Goal: Information Seeking & Learning: Learn about a topic

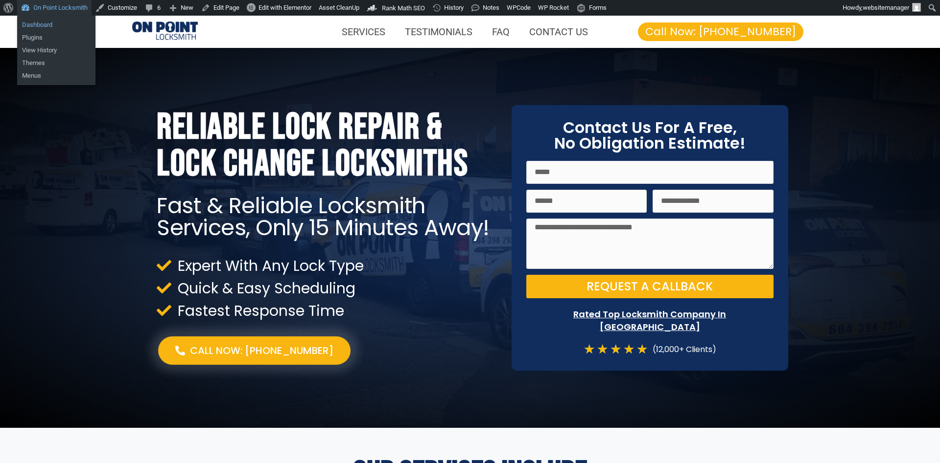
click at [56, 23] on link "Dashboard" at bounding box center [56, 25] width 78 height 13
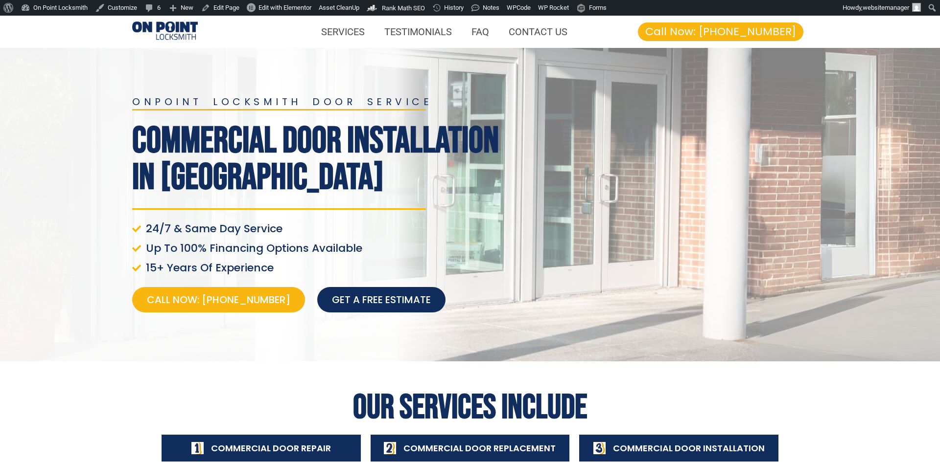
click at [508, 204] on div at bounding box center [658, 205] width 308 height 226
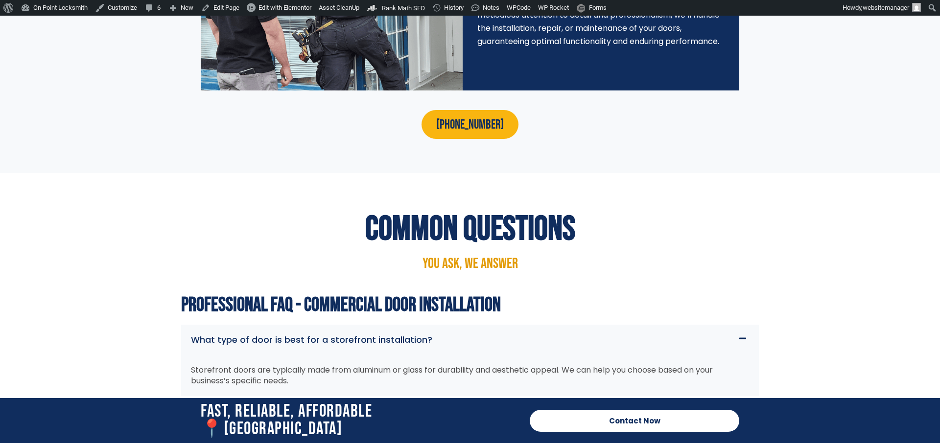
scroll to position [3295, 0]
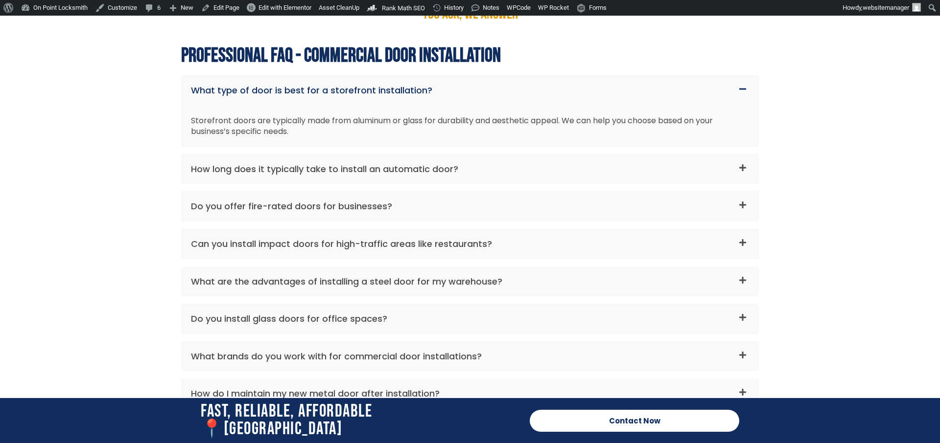
click at [410, 126] on div "Storefront doors are typically made from aluminum or glass for durability and a…" at bounding box center [469, 126] width 577 height 41
click at [407, 154] on div "How long does it typically take to install an automatic door?" at bounding box center [469, 169] width 577 height 30
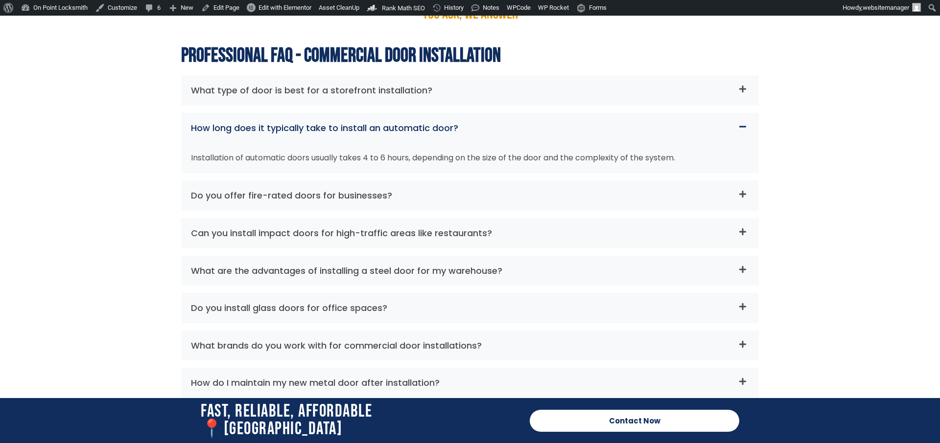
click at [369, 189] on link "Do you offer fire-rated doors for businesses?" at bounding box center [291, 195] width 201 height 12
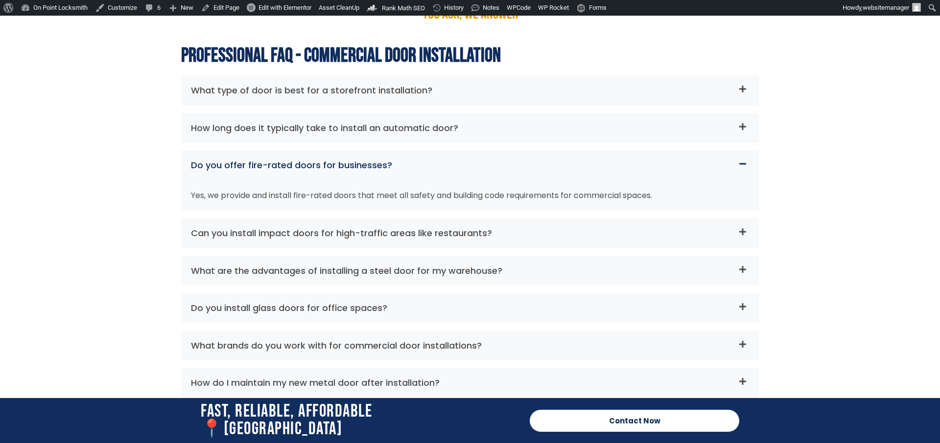
click at [333, 231] on div "Can you install impact doors for high-traffic areas like restaurants?" at bounding box center [469, 233] width 577 height 30
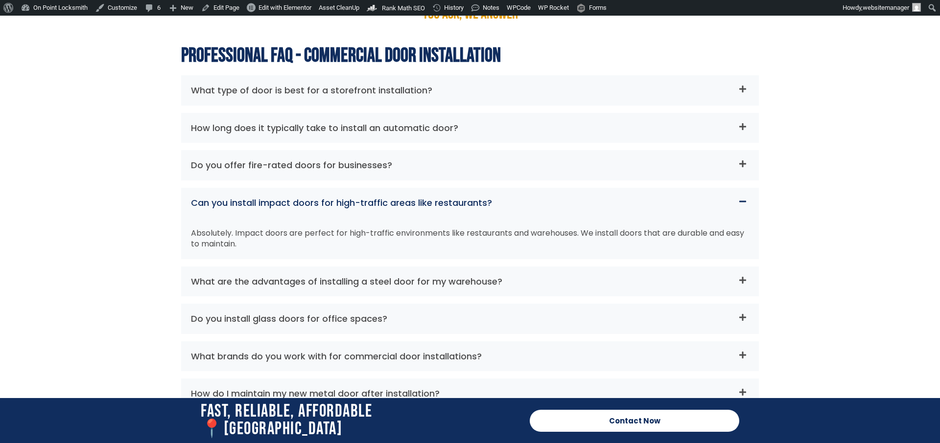
click at [356, 267] on div "What are the advantages of installing a steel door for my warehouse?" at bounding box center [469, 282] width 577 height 30
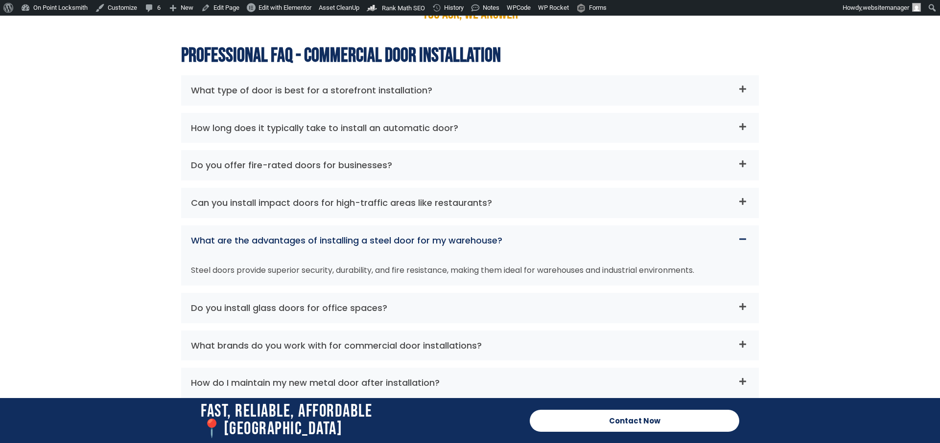
click at [318, 331] on div "What brands do you work with for commercial door installations?" at bounding box center [469, 346] width 577 height 30
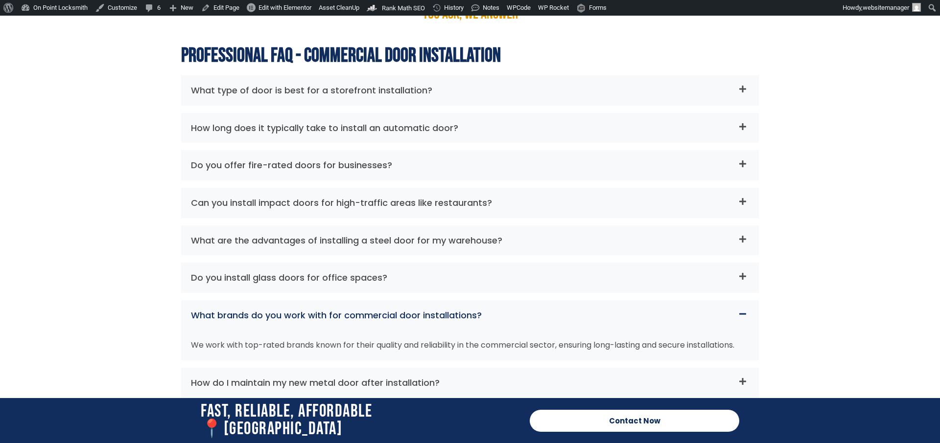
click at [338, 272] on link "Do you install glass doors for office spaces?" at bounding box center [289, 278] width 196 height 12
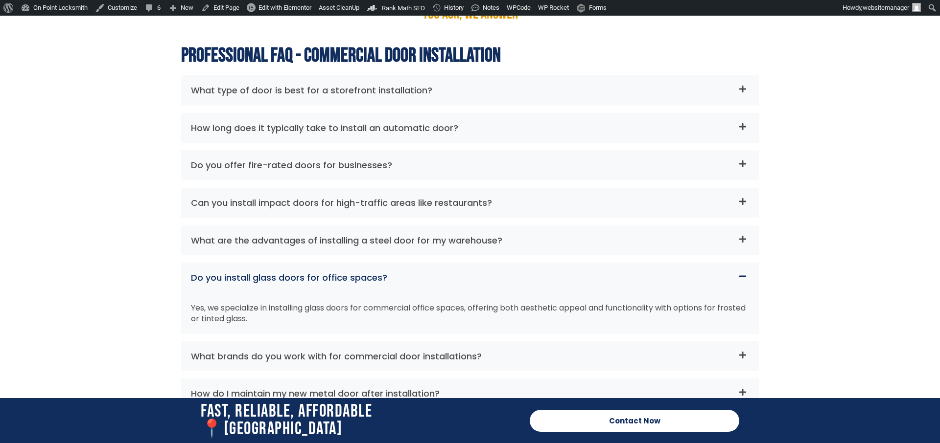
scroll to position [3394, 0]
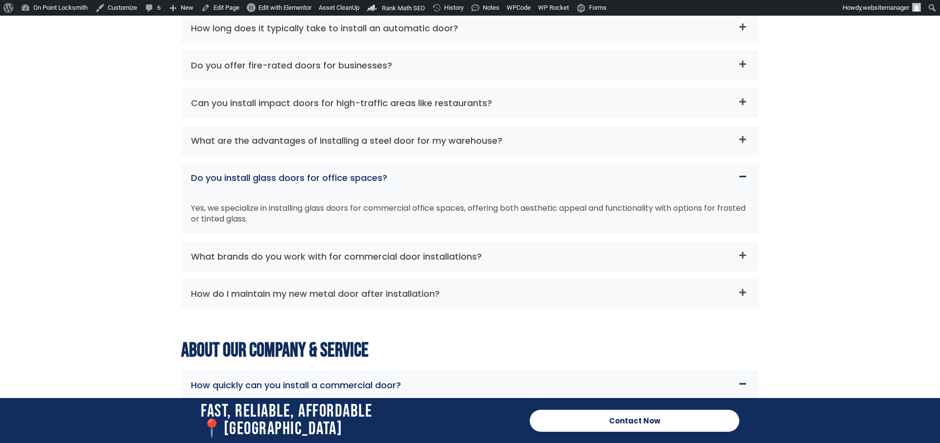
click at [347, 279] on div "How do I maintain my new metal door after installation?" at bounding box center [469, 294] width 577 height 30
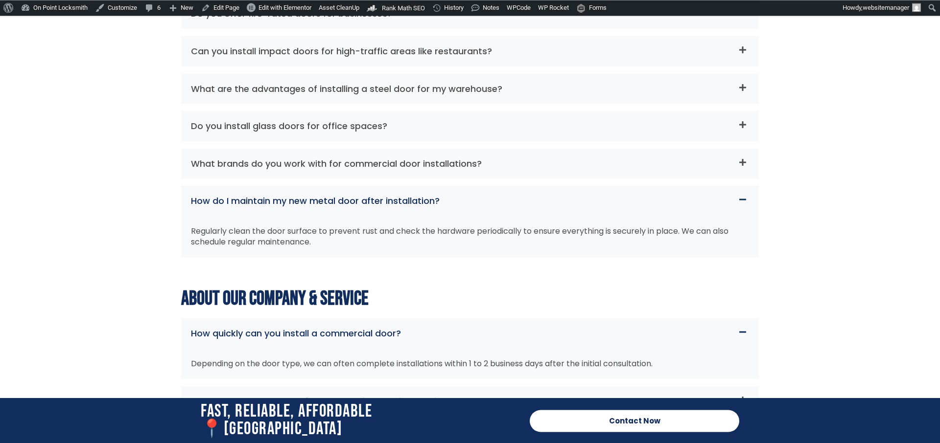
scroll to position [3594, 0]
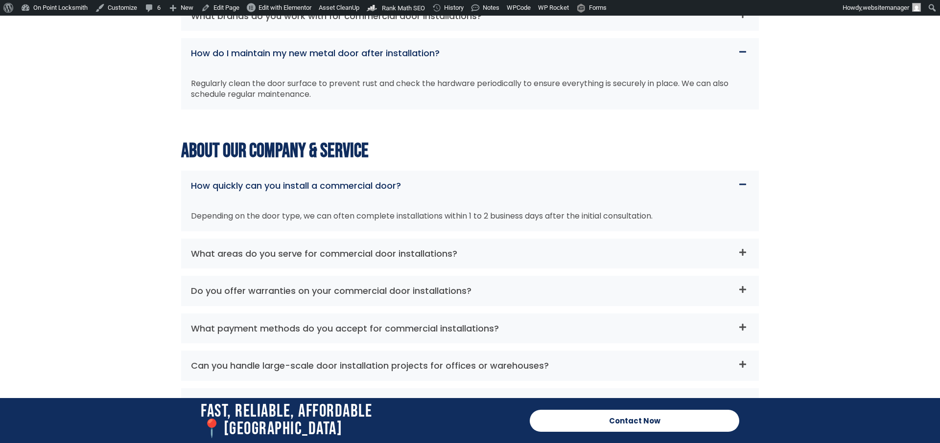
click at [322, 252] on div "What areas do you serve for commercial door installations?" at bounding box center [469, 254] width 577 height 30
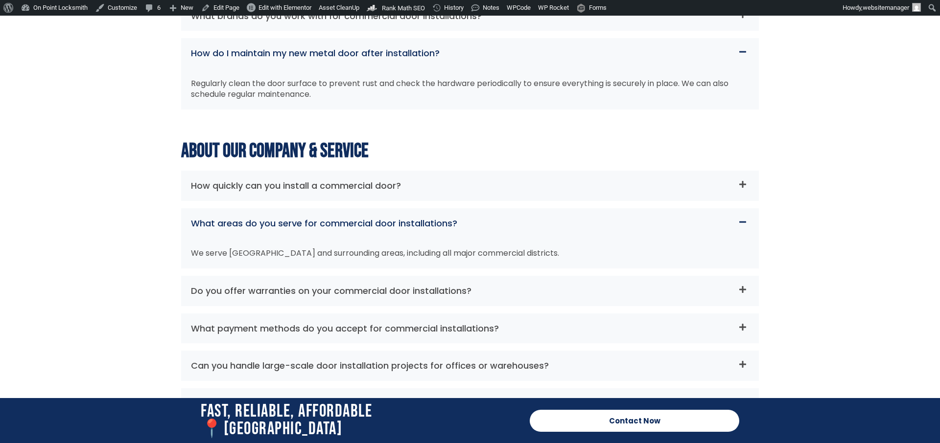
click at [334, 285] on link "Do you offer warranties on your commercial door installations?" at bounding box center [331, 291] width 280 height 12
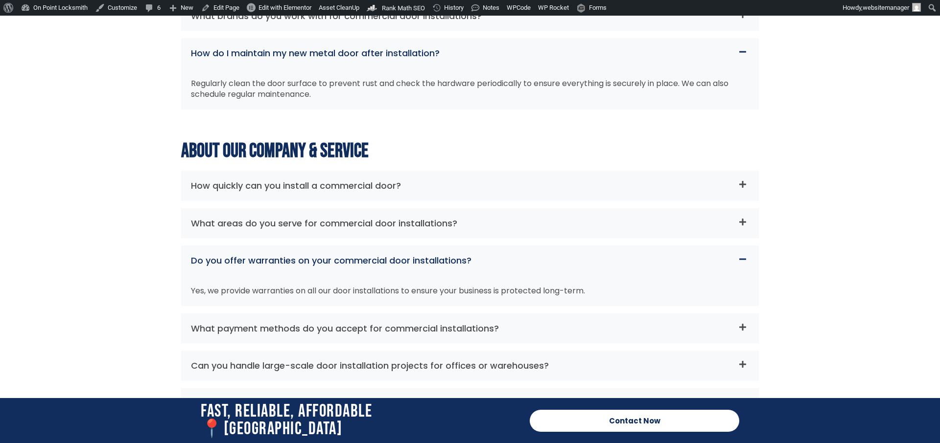
drag, startPoint x: 359, startPoint y: 319, endPoint x: 331, endPoint y: 337, distance: 32.8
click at [359, 323] on link "What payment methods do you accept for commercial installations?" at bounding box center [345, 329] width 308 height 12
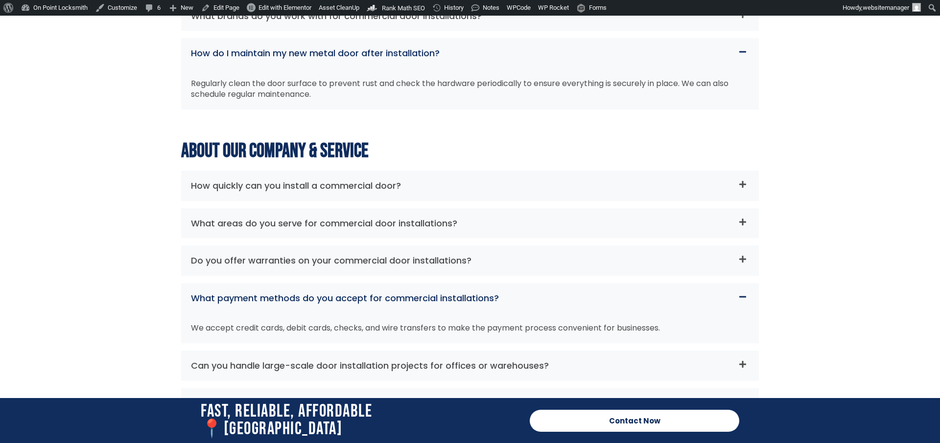
click at [378, 351] on div "Can you handle large-scale door installation projects for offices or warehouses?" at bounding box center [469, 366] width 577 height 30
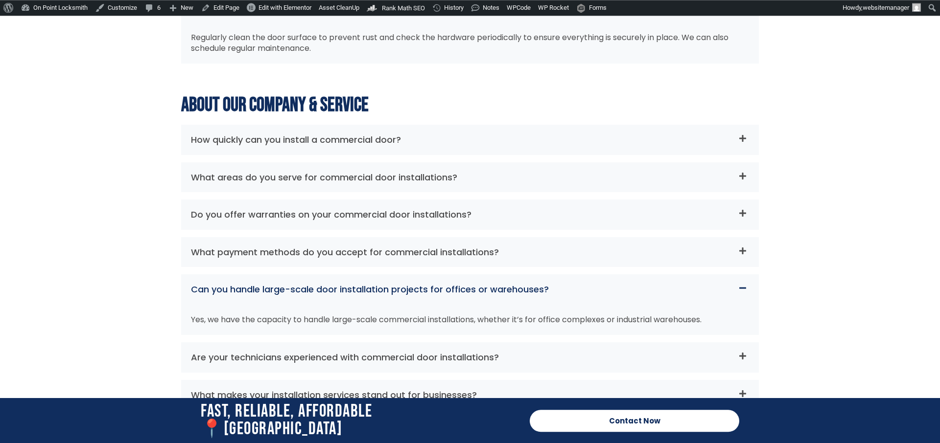
scroll to position [3694, 0]
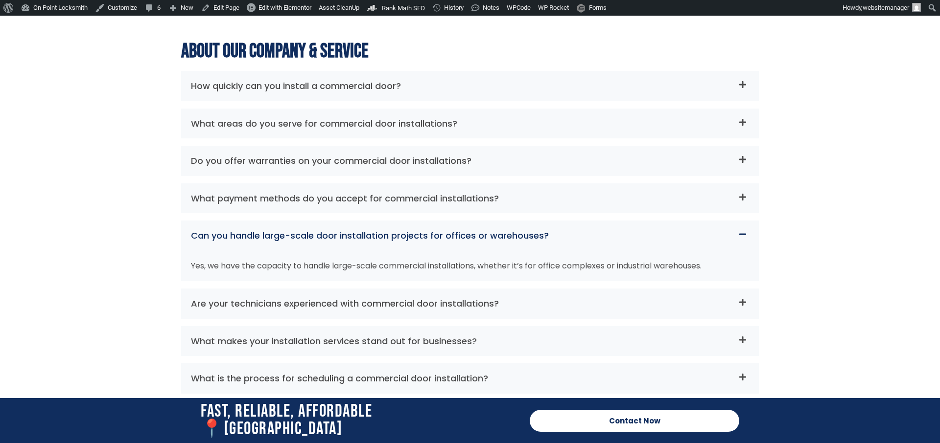
click at [318, 299] on div "Are your technicians experienced with commercial door installations?" at bounding box center [469, 304] width 577 height 30
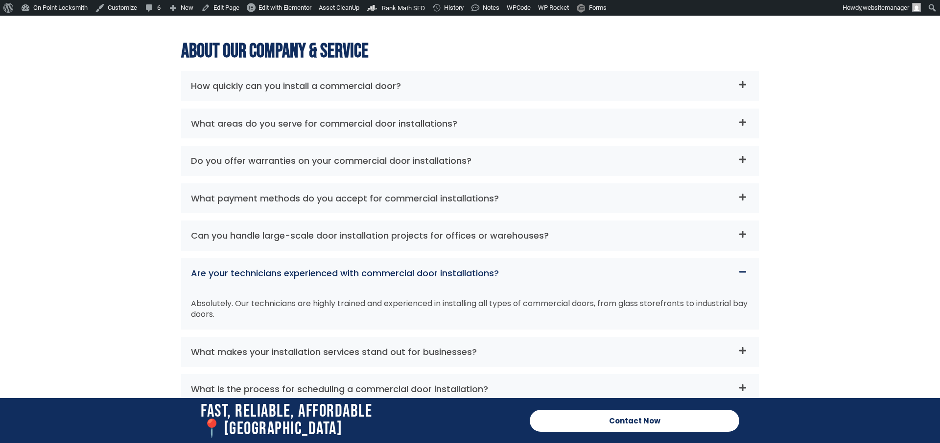
click at [102, 442] on section "Fast, Reliable, Affordable 📍Victoria Area Contact Now Call Now" at bounding box center [470, 420] width 940 height 45
click at [293, 346] on link "What makes your installation services stand out for businesses?" at bounding box center [334, 352] width 286 height 12
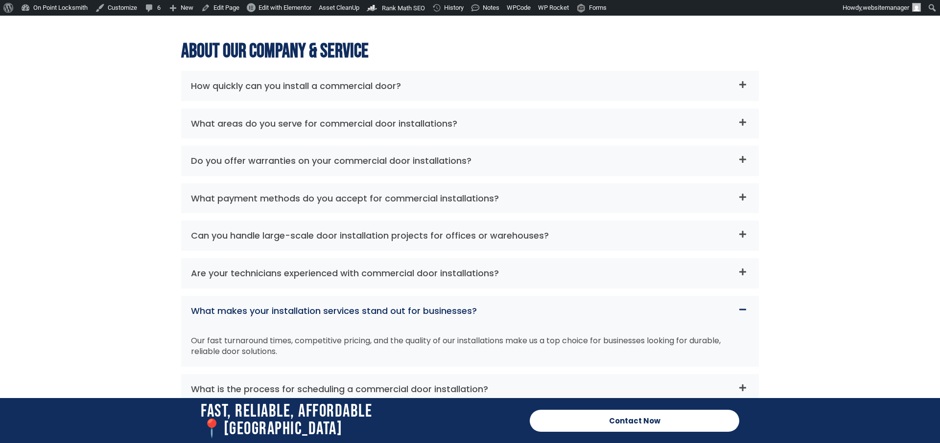
click at [282, 383] on link "What is the process for scheduling a commercial door installation?" at bounding box center [339, 389] width 297 height 12
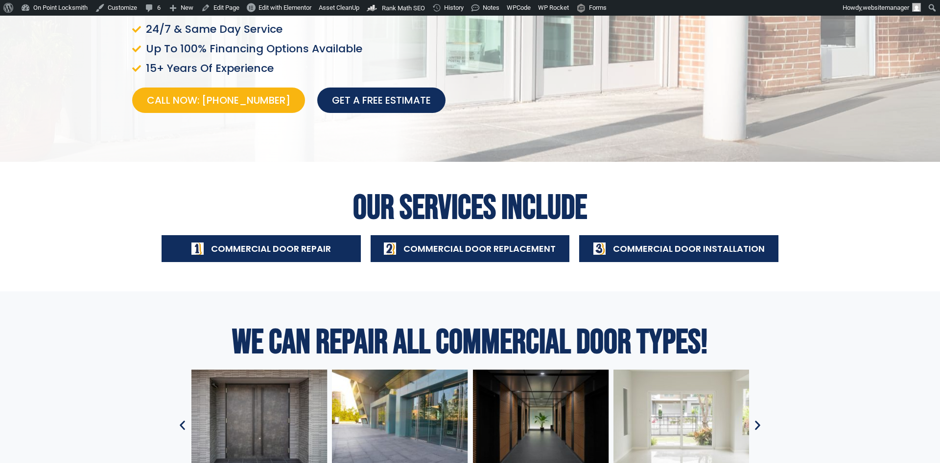
scroll to position [349, 0]
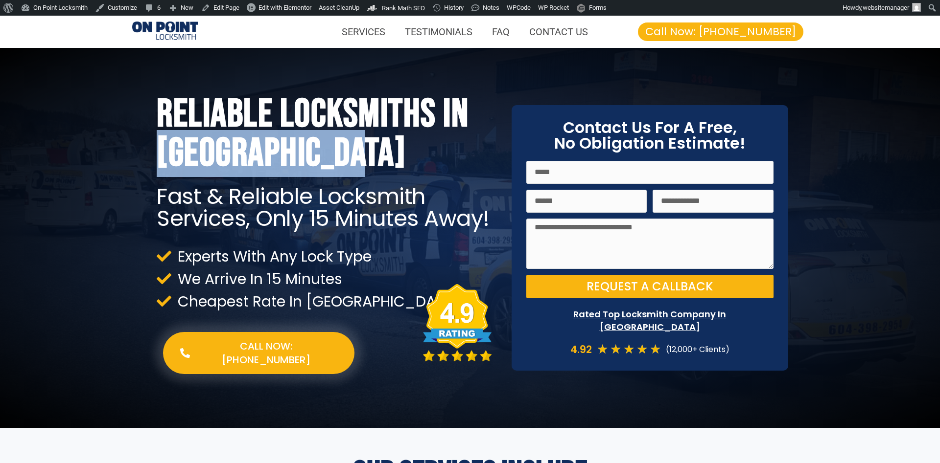
drag, startPoint x: 152, startPoint y: 160, endPoint x: 388, endPoint y: 153, distance: 236.0
click at [388, 153] on div "Reliable Locksmiths In Lower Mainland Fast & Reliable Locksmith Services, Only …" at bounding box center [327, 238] width 350 height 296
copy h1 "Lower Mainland"
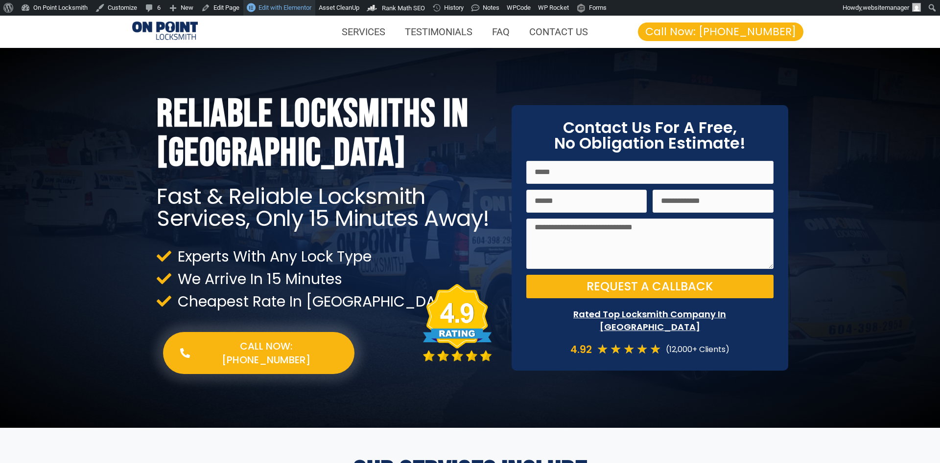
drag, startPoint x: 277, startPoint y: 130, endPoint x: 275, endPoint y: 0, distance: 130.2
click at [277, 130] on h1 "Reliable Locksmiths In Lower Mainland" at bounding box center [327, 134] width 340 height 78
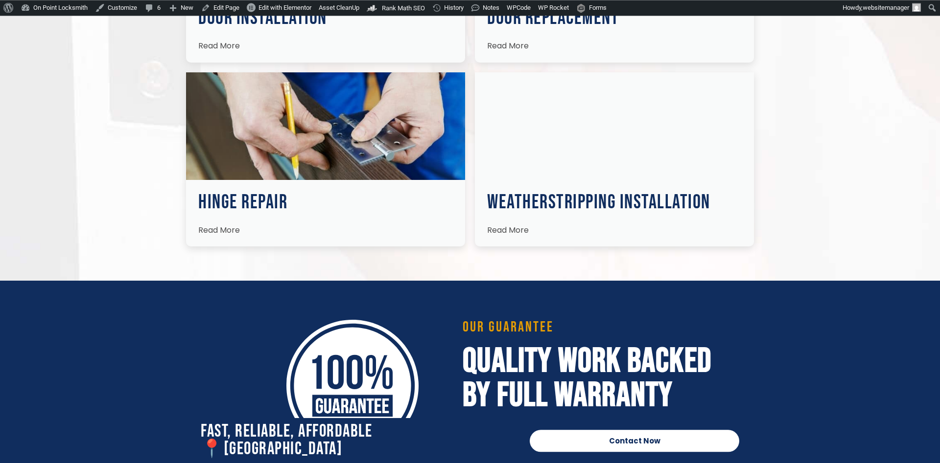
scroll to position [1847, 0]
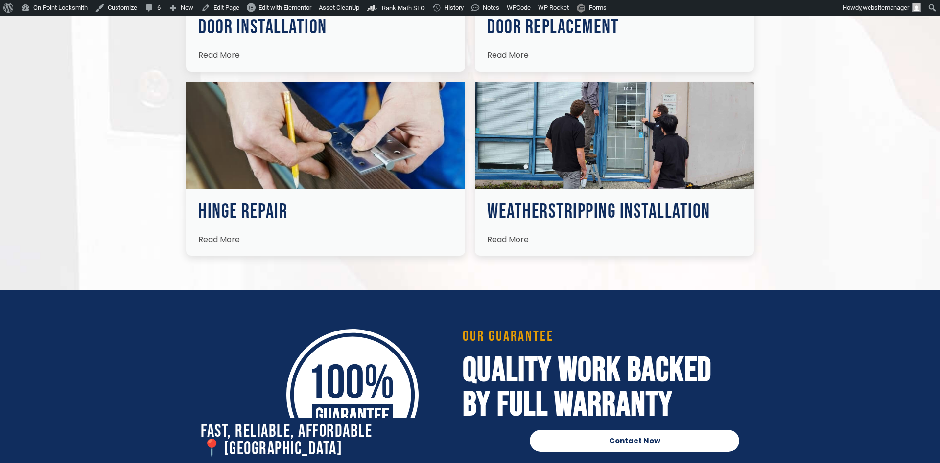
click at [514, 234] on span "Read More" at bounding box center [508, 239] width 42 height 11
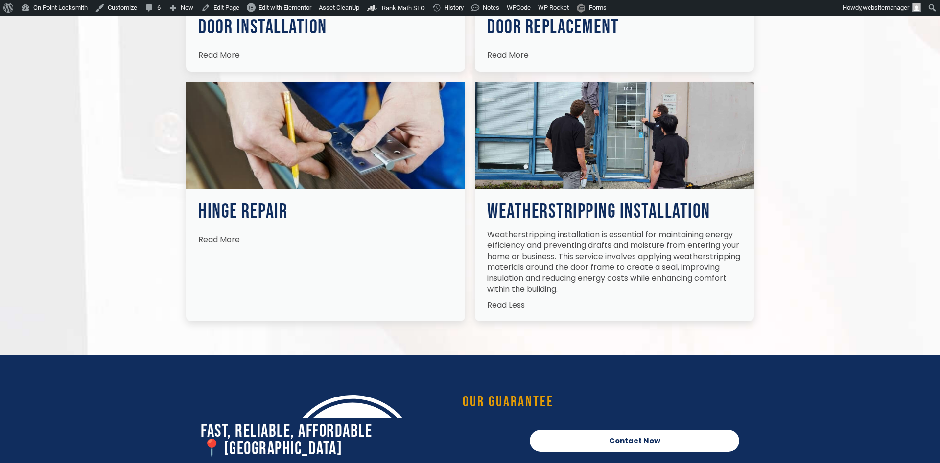
click at [218, 234] on span "Read More" at bounding box center [219, 239] width 42 height 11
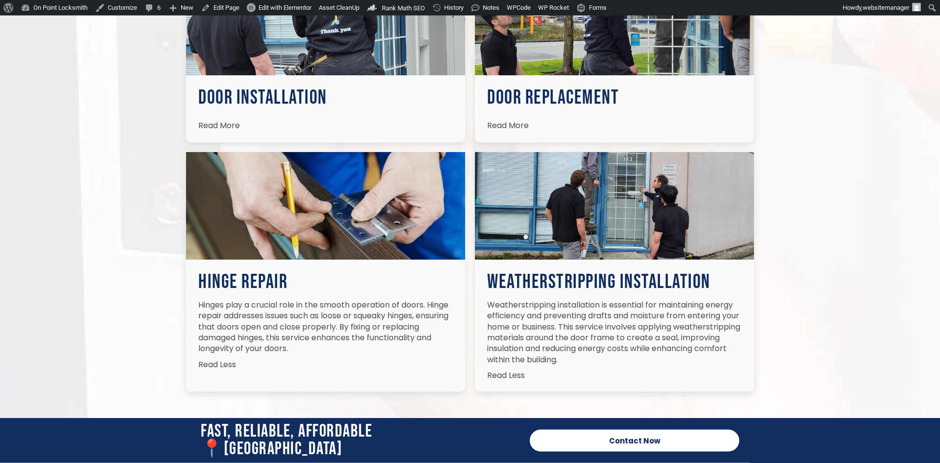
scroll to position [1697, 0]
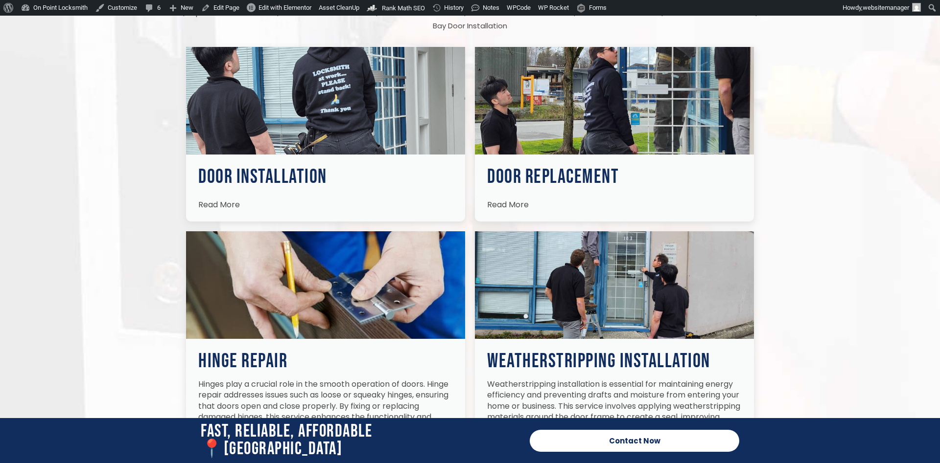
click at [231, 199] on span "Read More" at bounding box center [219, 204] width 42 height 11
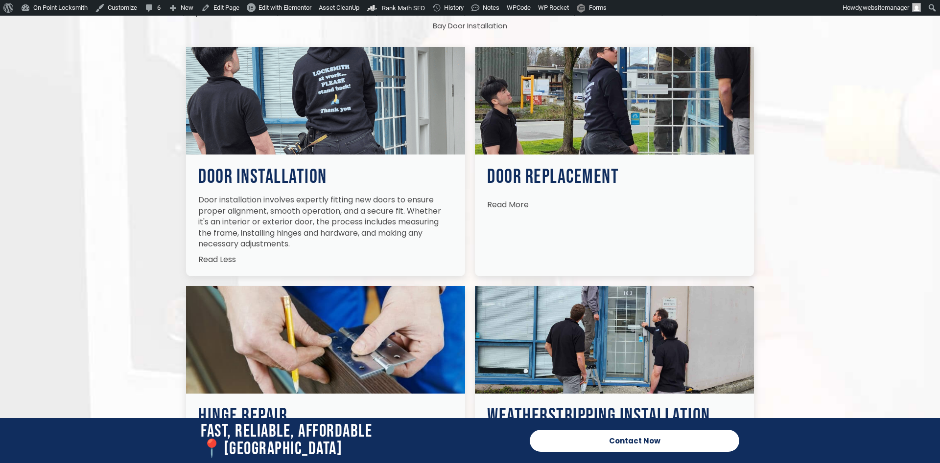
click at [520, 199] on span "Read More" at bounding box center [508, 204] width 42 height 11
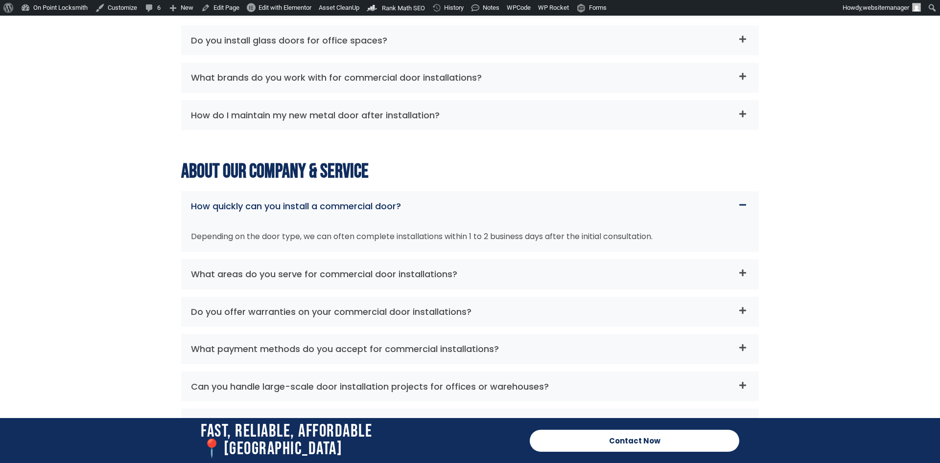
scroll to position [3994, 0]
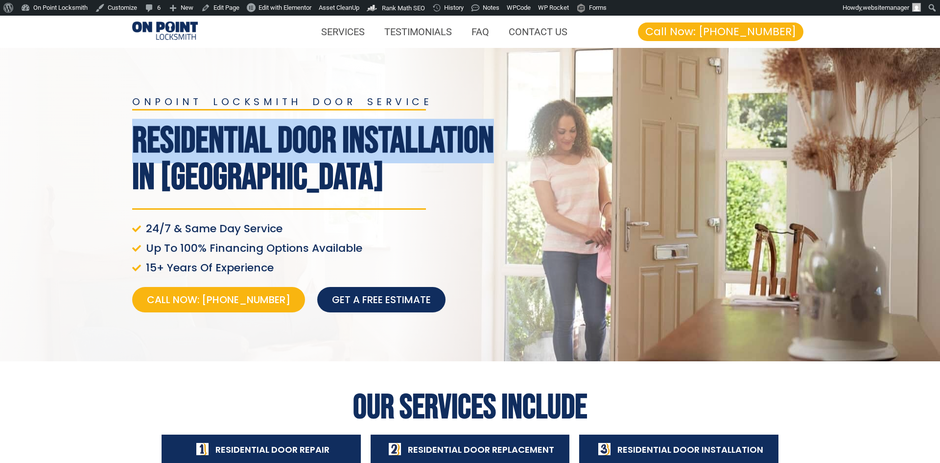
drag, startPoint x: 0, startPoint y: 0, endPoint x: 286, endPoint y: 175, distance: 335.2
click at [286, 175] on h1 "Residential Door Installation In [GEOGRAPHIC_DATA]" at bounding box center [315, 159] width 367 height 73
copy h1 "Residential Door Installation"
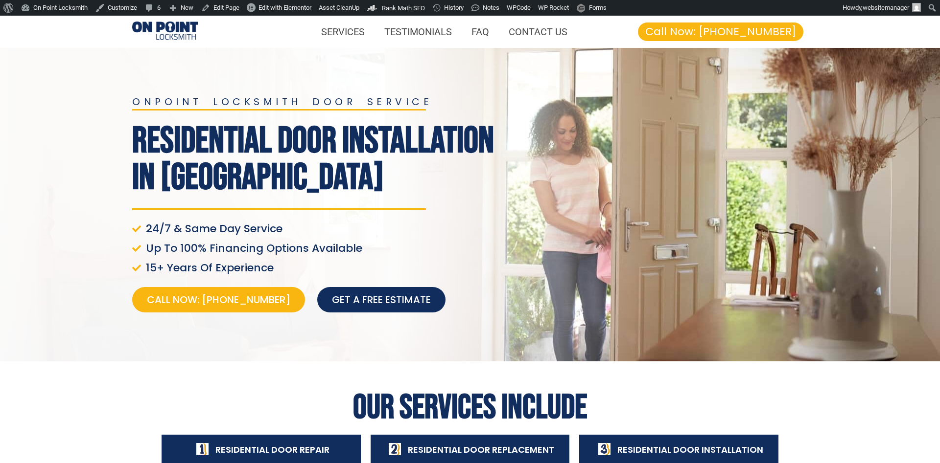
click at [585, 197] on div at bounding box center [658, 205] width 308 height 226
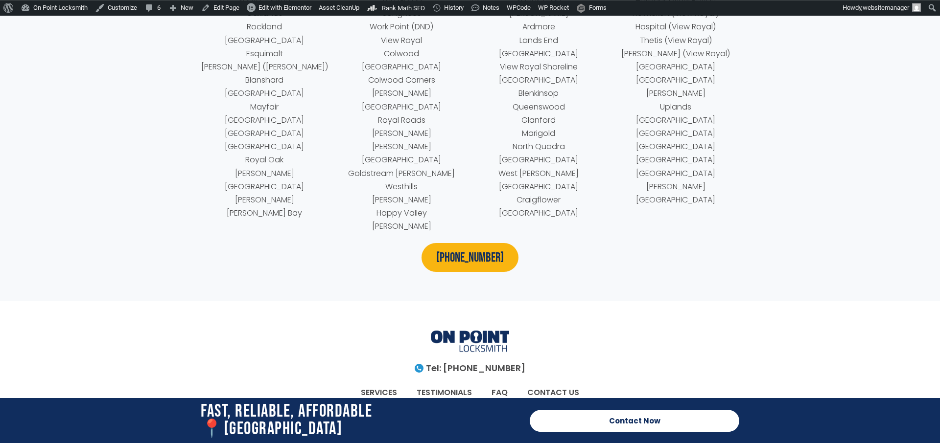
scroll to position [5339, 0]
